Goal: Ask a question: Seek information or help from site administrators or community

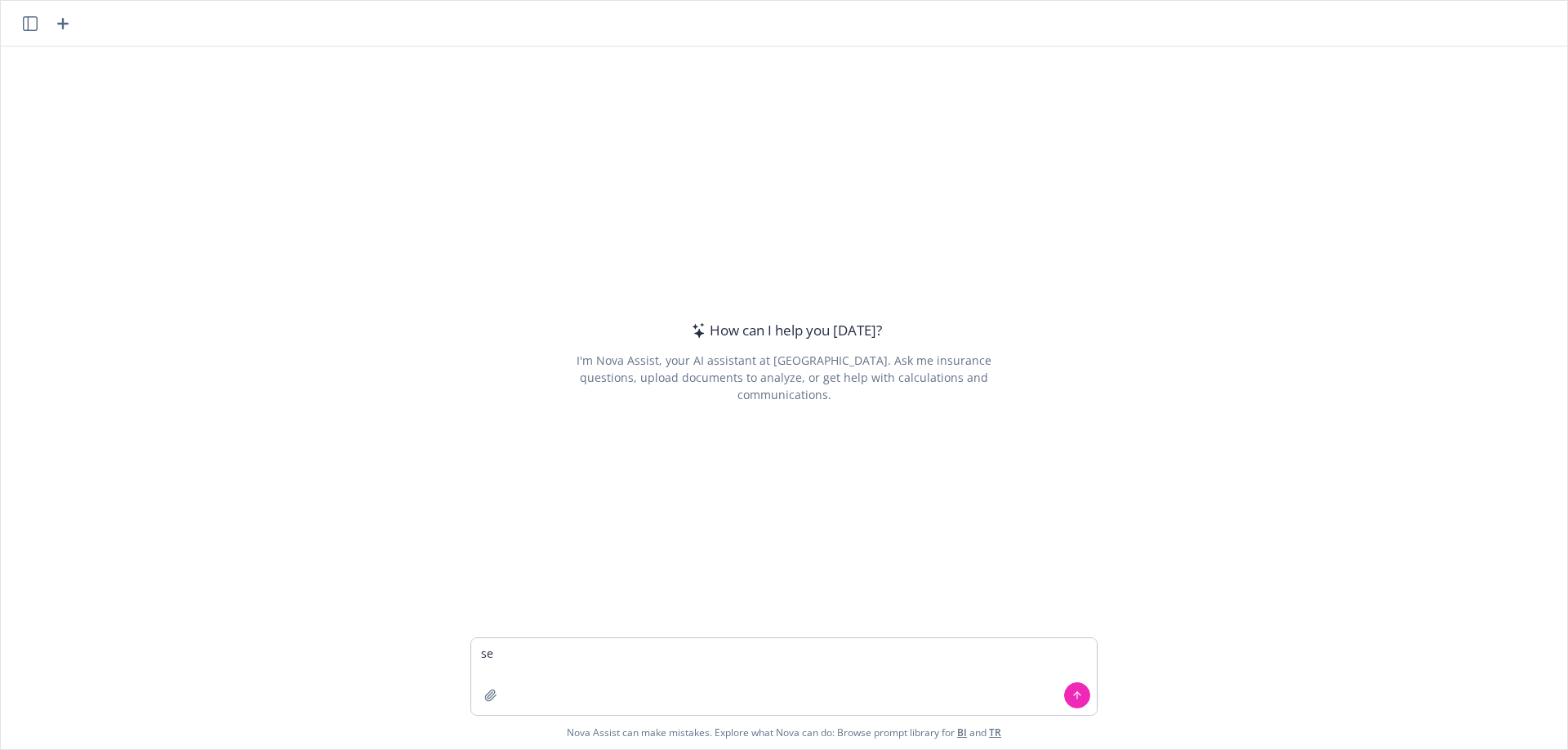
type textarea "s"
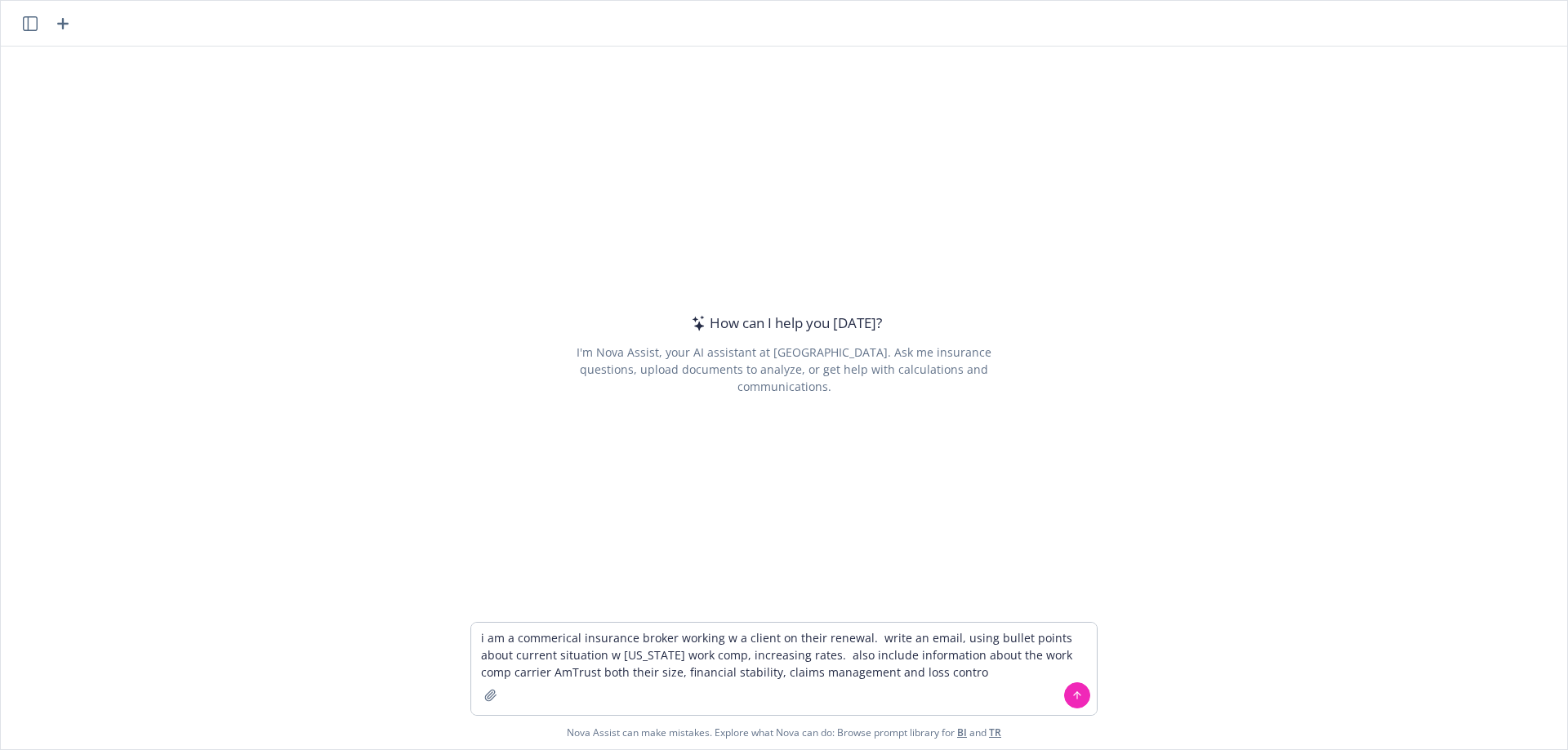
type textarea "i am a commerical insurance broker working w a client on their renewal. write a…"
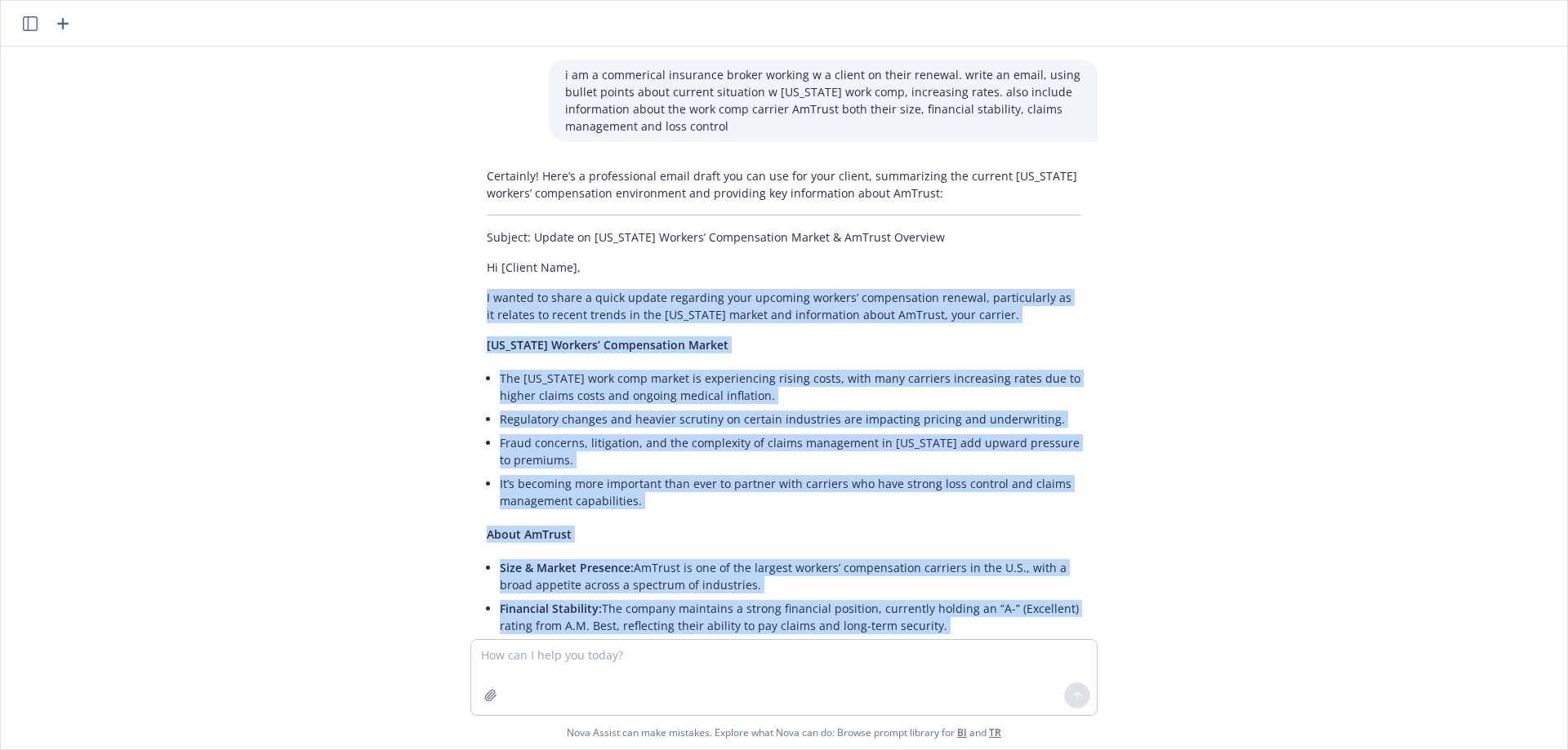
drag, startPoint x: 1067, startPoint y: 475, endPoint x: 471, endPoint y: 302, distance: 620.6
click at [471, 302] on div "Certainly! Here’s a professional email draft you can use for your client, summa…" at bounding box center [784, 538] width 627 height 755
copy div "I wanted to share a quick update regarding your upcoming workers’ compensation …"
